Goal: Information Seeking & Learning: Learn about a topic

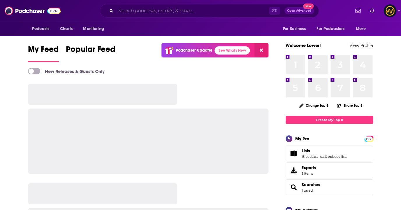
click at [213, 10] on input "Search podcasts, credits, & more..." at bounding box center [192, 10] width 153 height 9
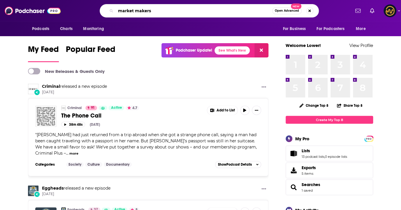
type input "market makers"
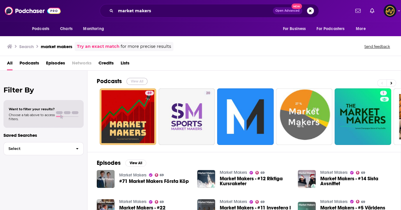
click at [141, 80] on button "View All" at bounding box center [137, 81] width 21 height 7
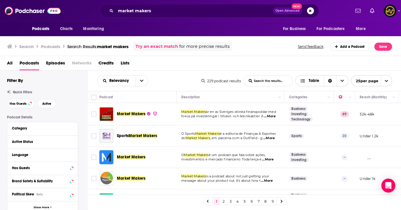
click at [341, 80] on icon "Choose View" at bounding box center [342, 81] width 3 height 2
click at [319, 101] on span "Gallery" at bounding box center [326, 100] width 36 height 3
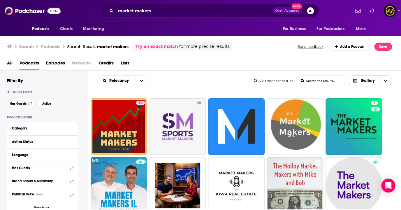
click at [388, 80] on span "Choose View" at bounding box center [386, 81] width 12 height 10
click at [366, 111] on span "Table" at bounding box center [374, 110] width 28 height 3
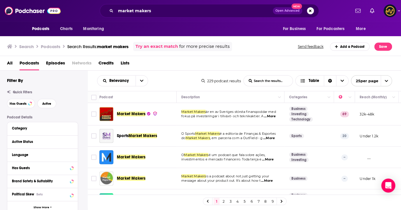
click at [387, 81] on icon "open menu" at bounding box center [387, 81] width 4 height 4
click at [387, 81] on icon "close menu" at bounding box center [386, 81] width 3 height 2
click at [331, 83] on icon "Sort Direction" at bounding box center [330, 81] width 4 height 4
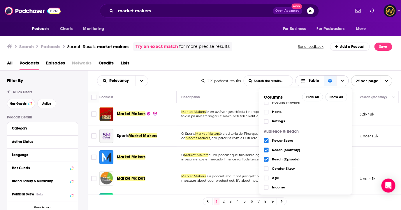
scroll to position [78, 0]
click at [265, 148] on span "Choose View" at bounding box center [266, 150] width 5 height 5
click at [267, 139] on span "Choose View" at bounding box center [266, 141] width 5 height 5
click at [266, 160] on icon "Choose View" at bounding box center [265, 160] width 3 height 3
click at [282, 66] on div "All Podcasts Episodes Networks Credits Lists" at bounding box center [202, 64] width 390 height 12
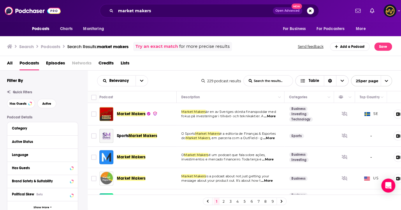
click at [325, 79] on div "Sort Direction" at bounding box center [330, 81] width 12 height 10
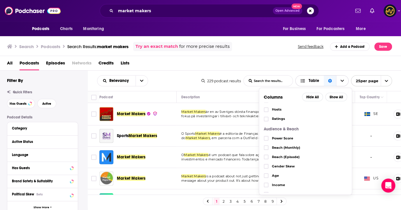
scroll to position [101, 0]
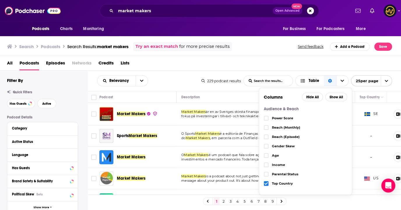
click at [266, 185] on icon "Choose View" at bounding box center [265, 183] width 3 height 3
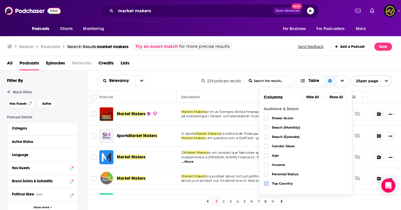
click at [268, 62] on div "All Podcasts Episodes Networks Credits Lists" at bounding box center [202, 64] width 390 height 12
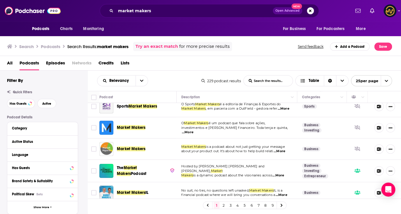
scroll to position [29, 0]
click at [380, 48] on button "Save" at bounding box center [383, 47] width 18 height 8
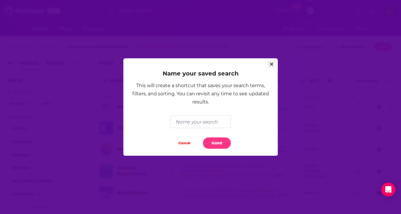
click at [273, 62] on icon "Close" at bounding box center [271, 64] width 3 height 5
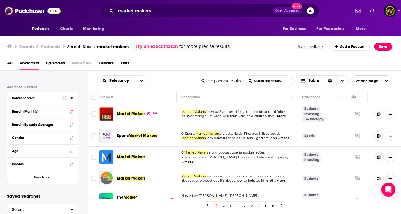
scroll to position [154, 0]
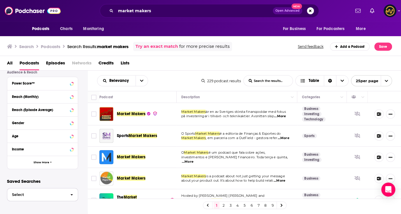
click at [57, 195] on span "Select" at bounding box center [36, 195] width 58 height 4
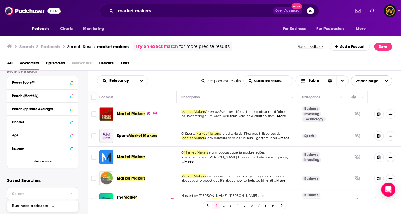
click at [73, 176] on div "Filter By Quick Filters Has Guests Active Podcast Details Category Active Statu…" at bounding box center [47, 50] width 80 height 254
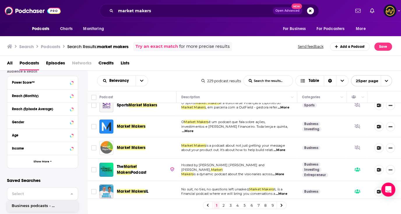
scroll to position [0, 0]
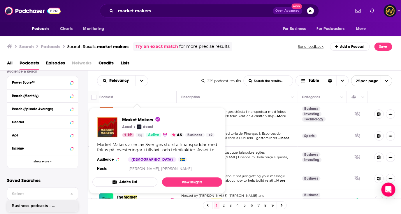
click at [132, 115] on div "Market Makers Acast Acast 69 Active 4.5 Business + 2 Market Makers är en av Sve…" at bounding box center [157, 144] width 130 height 65
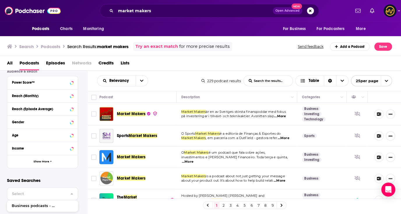
click at [173, 82] on div "Relevancy List Search Input Search the results... Table" at bounding box center [149, 80] width 104 height 11
click at [291, 98] on icon "Column Actions" at bounding box center [292, 97] width 3 height 3
click at [287, 97] on div at bounding box center [200, 107] width 401 height 214
click at [271, 95] on button "Move" at bounding box center [236, 97] width 111 height 7
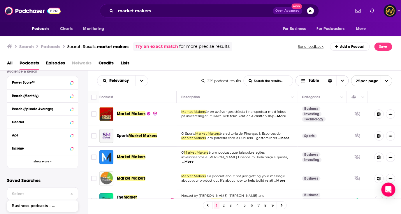
click at [341, 79] on span "Choose View" at bounding box center [342, 81] width 12 height 10
click at [330, 81] on icon "Sort Direction" at bounding box center [330, 81] width 4 height 4
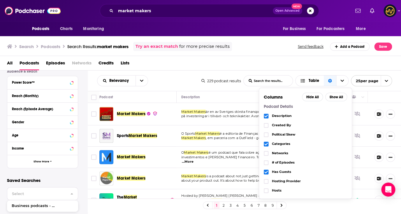
click at [265, 115] on icon "Choose View" at bounding box center [265, 115] width 3 height 3
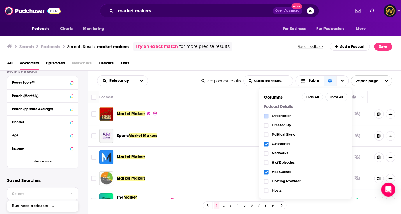
click at [188, 60] on div "All Podcasts Episodes Networks Credits Lists" at bounding box center [202, 64] width 390 height 12
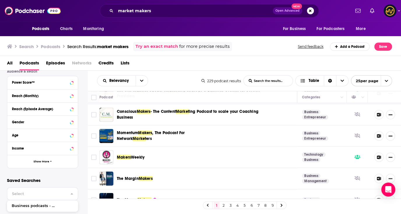
scroll to position [342, 0]
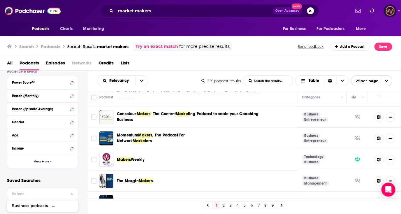
click at [392, 10] on img "Logged in as LowerStreet" at bounding box center [390, 10] width 13 height 13
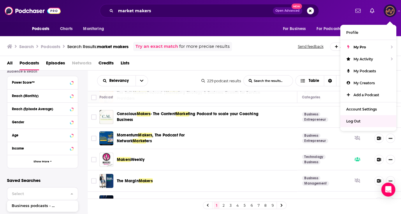
click at [353, 122] on span "Log Out" at bounding box center [353, 121] width 14 height 4
